Goal: Navigation & Orientation: Find specific page/section

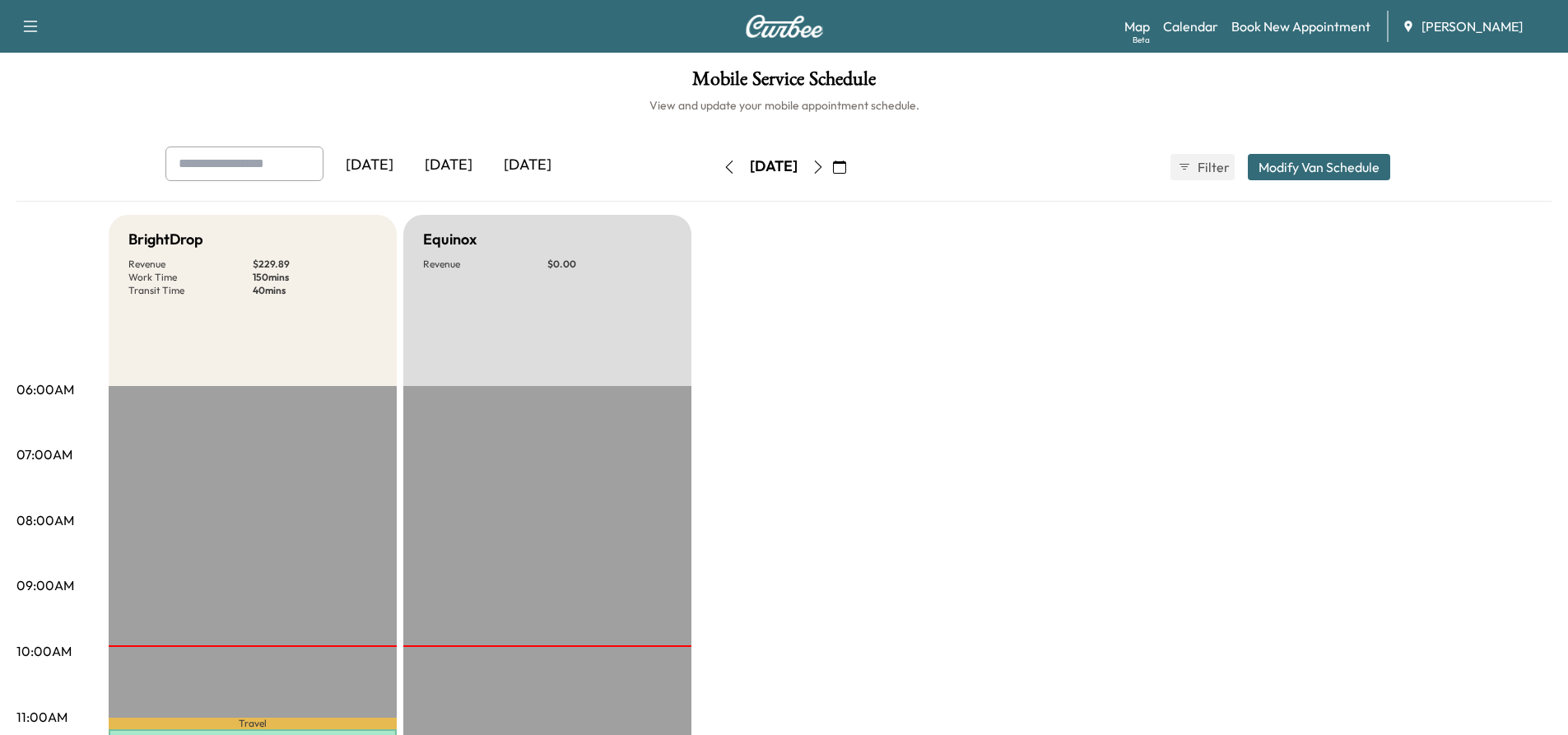
scroll to position [493, 0]
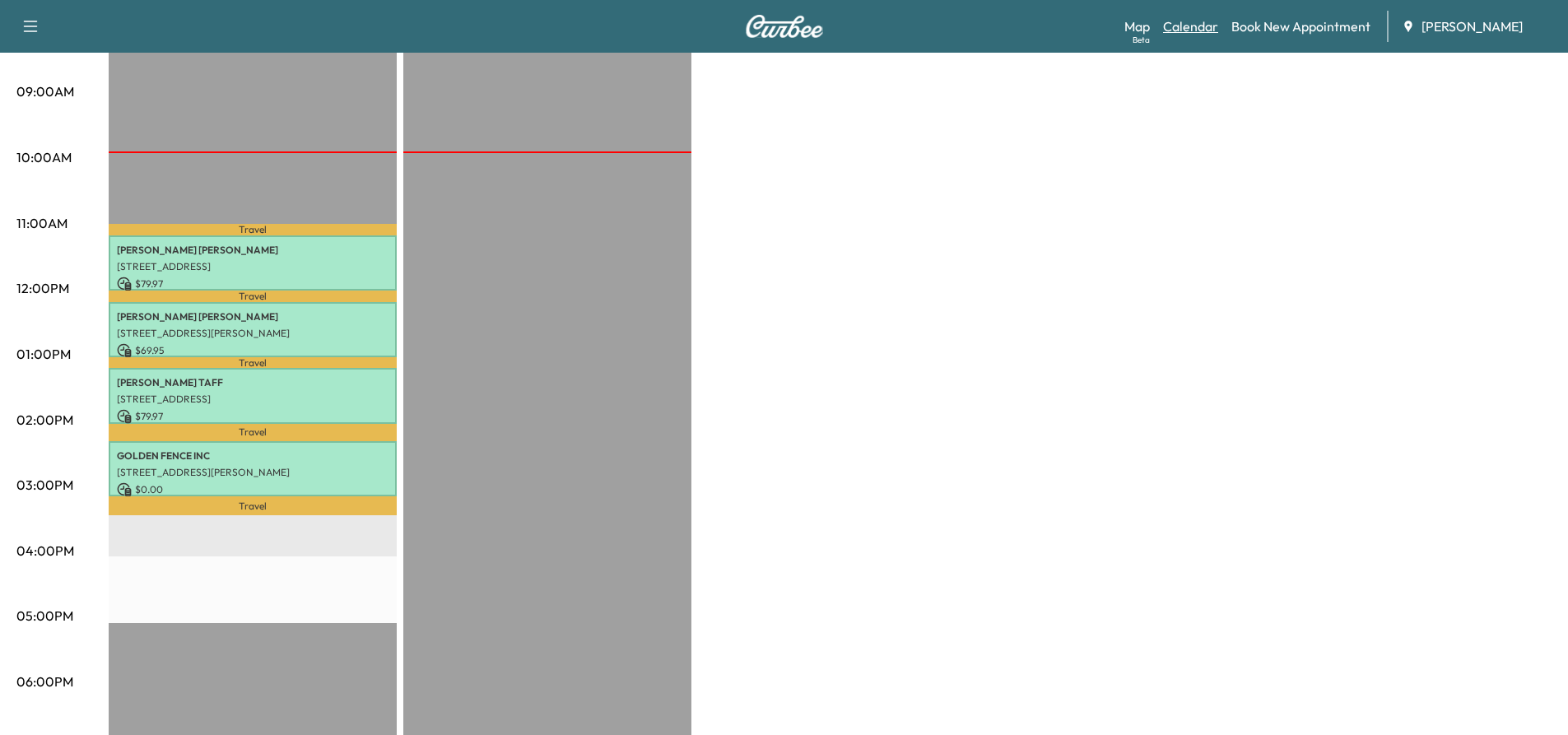
click at [1185, 26] on link "Calendar" at bounding box center [1191, 26] width 56 height 20
click at [1143, 23] on link "Map Beta" at bounding box center [1137, 26] width 25 height 20
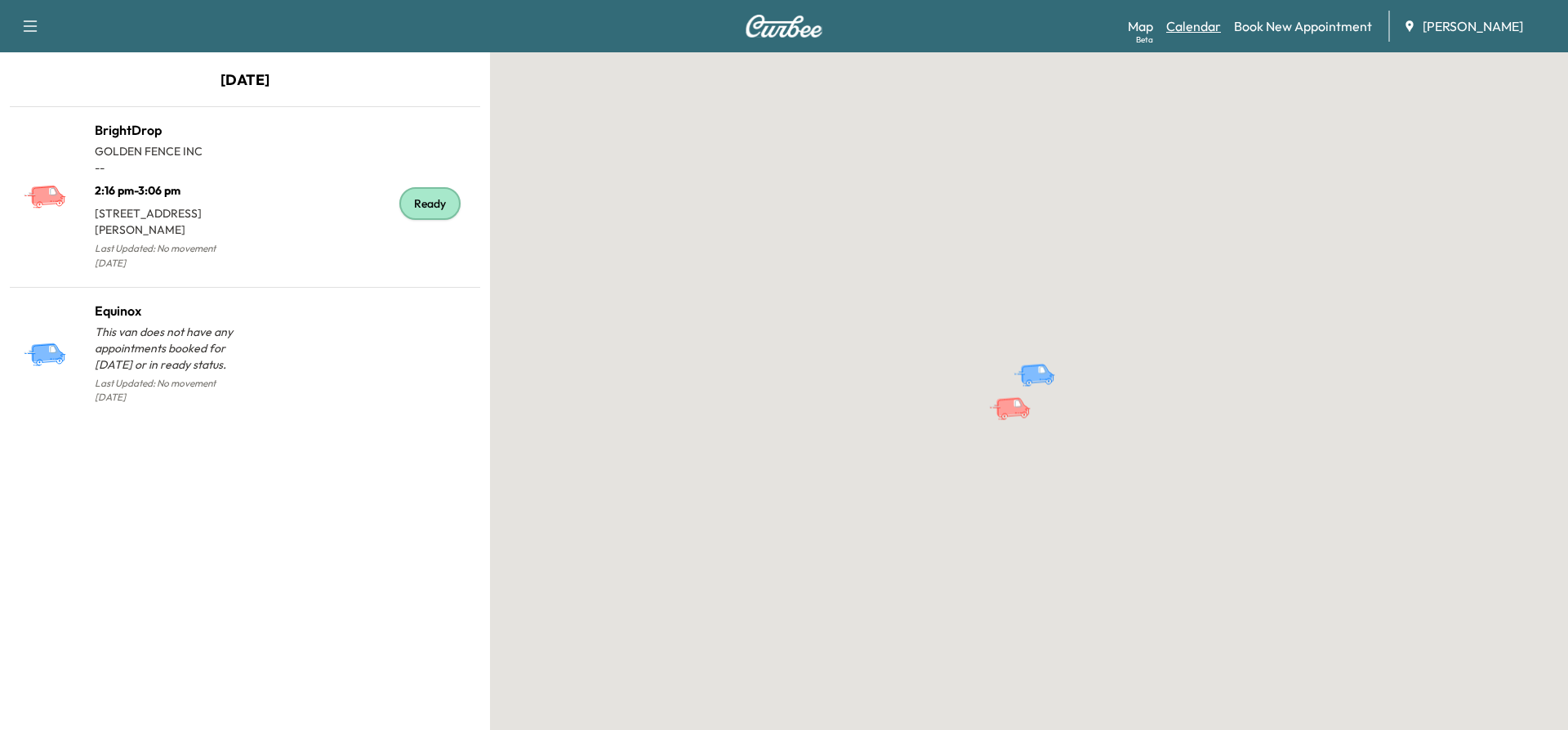
click at [1185, 30] on link "Calendar" at bounding box center [1194, 26] width 55 height 20
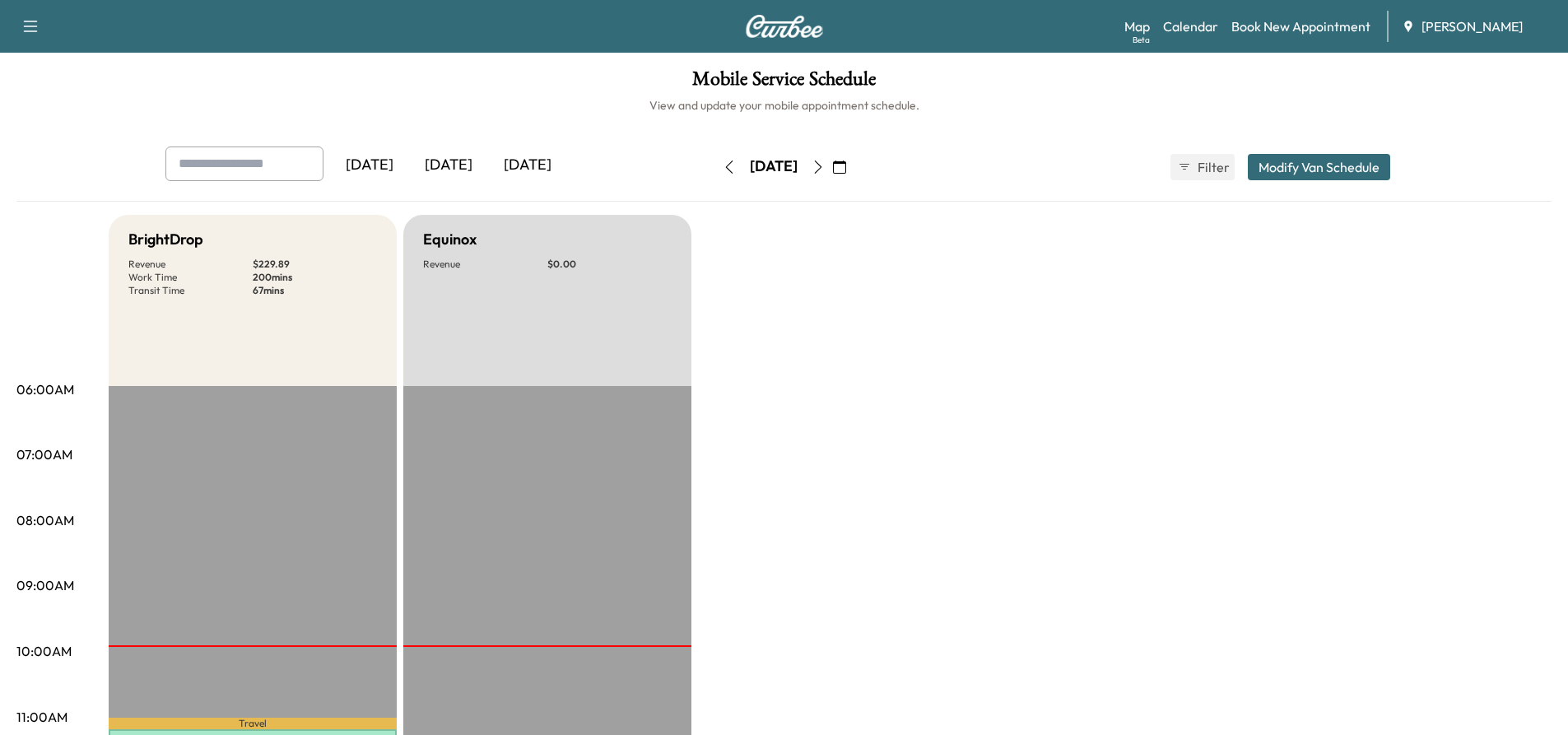
click at [825, 168] on icon "button" at bounding box center [818, 166] width 13 height 13
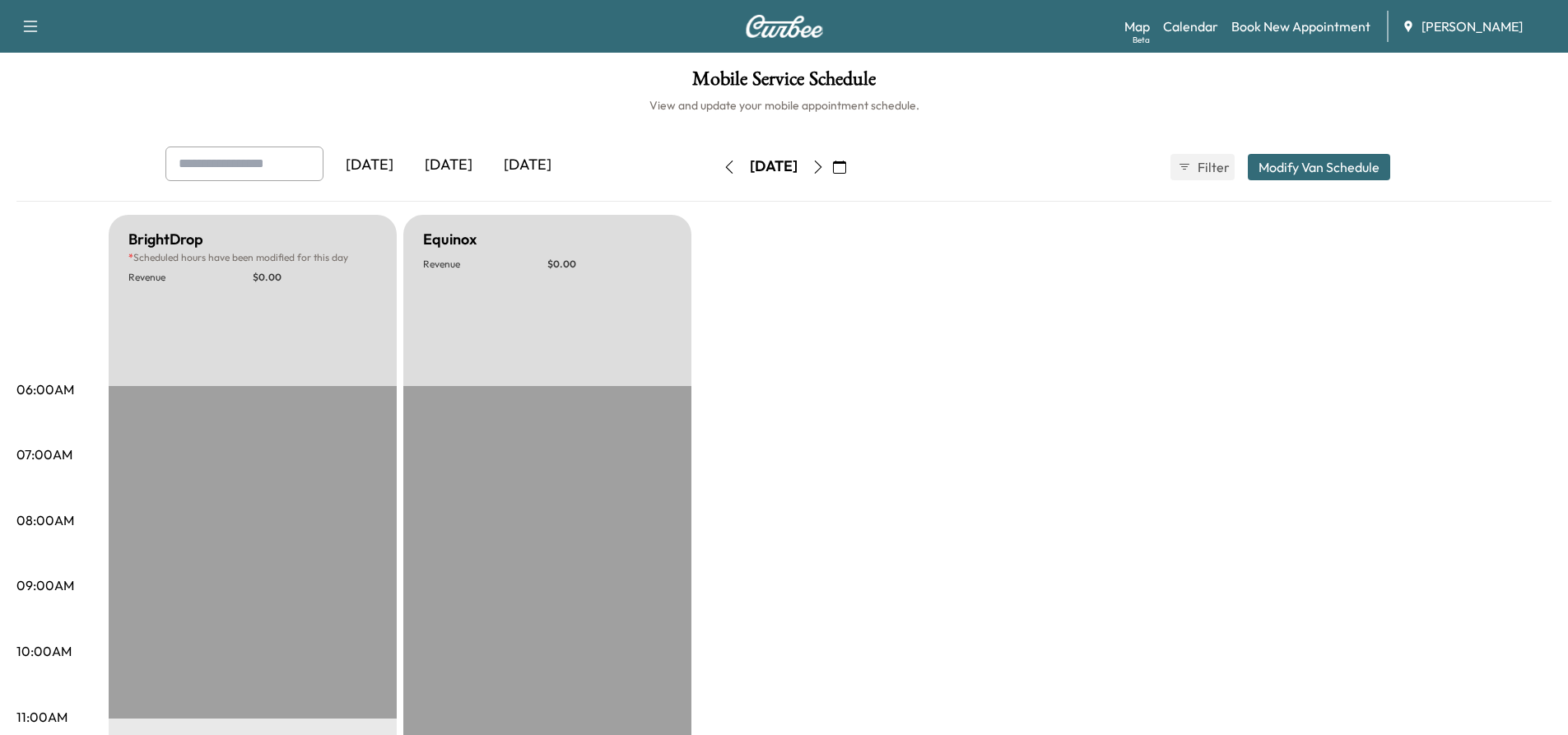
click at [825, 167] on icon "button" at bounding box center [818, 166] width 13 height 13
click at [833, 167] on button "button" at bounding box center [818, 166] width 28 height 26
click at [825, 167] on icon "button" at bounding box center [818, 166] width 13 height 13
